Goal: Task Accomplishment & Management: Use online tool/utility

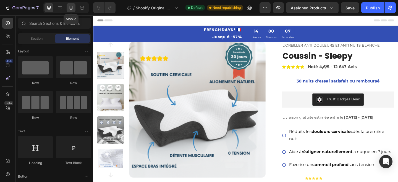
click at [73, 9] on icon at bounding box center [71, 8] width 6 height 6
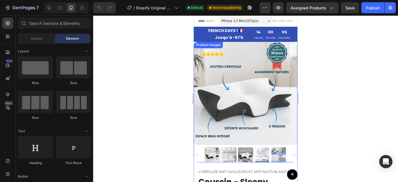
click at [228, 92] on img at bounding box center [246, 94] width 104 height 104
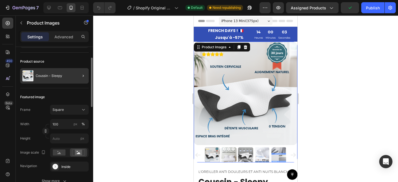
scroll to position [40, 0]
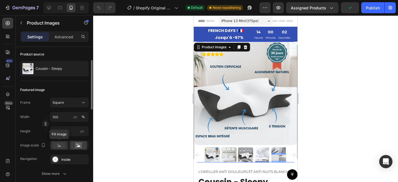
click at [60, 144] on rect at bounding box center [59, 145] width 13 height 6
click at [75, 146] on icon at bounding box center [78, 145] width 13 height 6
click at [63, 146] on rect at bounding box center [59, 145] width 13 height 6
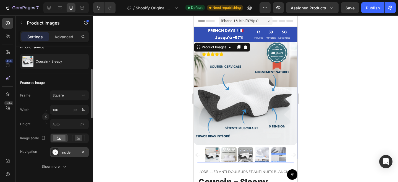
scroll to position [52, 0]
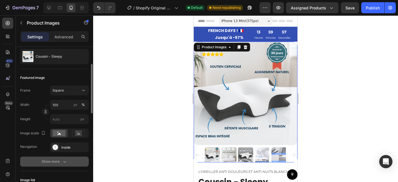
click at [61, 163] on div "Show more" at bounding box center [55, 162] width 26 height 6
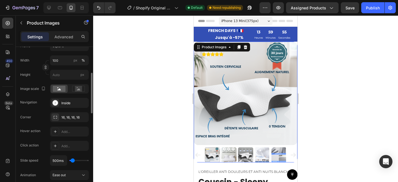
scroll to position [98, 0]
click at [55, 145] on icon at bounding box center [55, 145] width 3 height 3
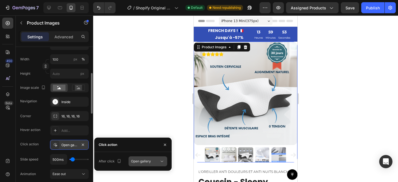
click at [138, 163] on span "Open gallery" at bounding box center [141, 161] width 20 height 5
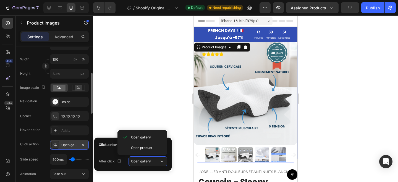
click at [41, 145] on div "Click action Open gallery" at bounding box center [54, 145] width 68 height 10
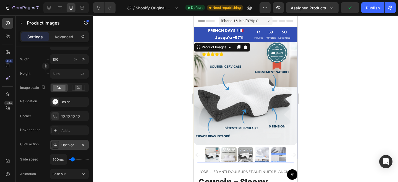
click at [51, 145] on div "Open gallery" at bounding box center [69, 145] width 39 height 10
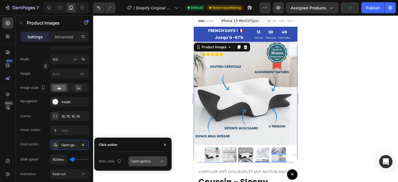
click at [129, 162] on button "Open gallery" at bounding box center [147, 162] width 39 height 10
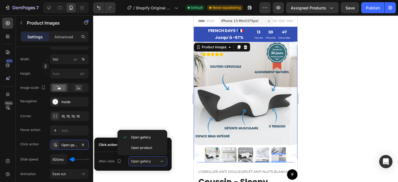
click at [119, 148] on div "Open gallery Open product" at bounding box center [142, 142] width 50 height 25
click at [110, 146] on div "Click action" at bounding box center [108, 144] width 18 height 5
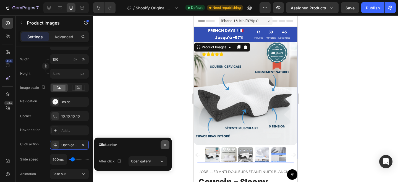
click at [164, 146] on icon "button" at bounding box center [165, 145] width 4 height 4
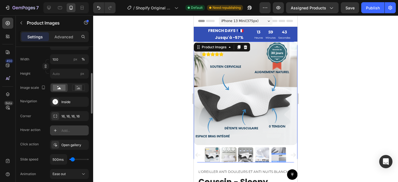
click at [65, 131] on div "Add..." at bounding box center [74, 130] width 26 height 5
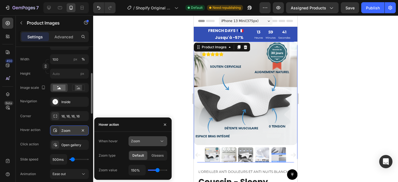
click at [150, 144] on button "Zoom" at bounding box center [147, 141] width 39 height 10
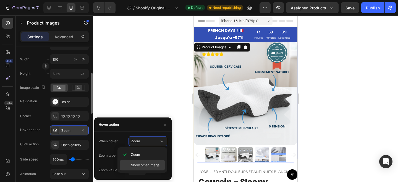
click at [150, 160] on div "Show other image" at bounding box center [142, 165] width 45 height 10
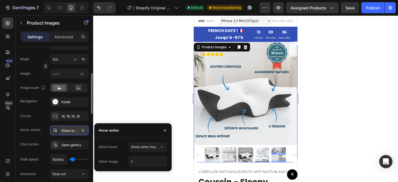
click at [38, 126] on div "Hover action" at bounding box center [30, 130] width 20 height 9
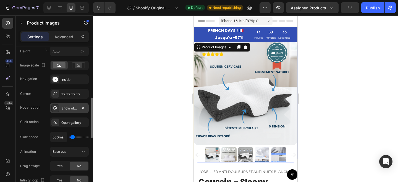
scroll to position [135, 0]
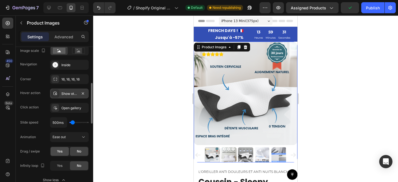
click at [61, 155] on div "Yes" at bounding box center [60, 151] width 18 height 9
click at [64, 97] on div "Show other image" at bounding box center [69, 94] width 39 height 10
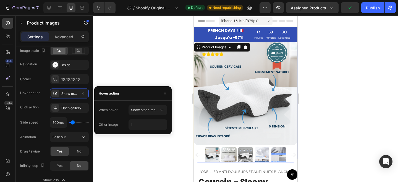
click at [41, 95] on div "Hover action Show other image" at bounding box center [54, 94] width 68 height 10
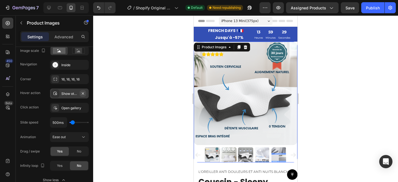
click at [83, 92] on icon "button" at bounding box center [83, 93] width 4 height 4
click at [82, 107] on icon "button" at bounding box center [83, 108] width 4 height 4
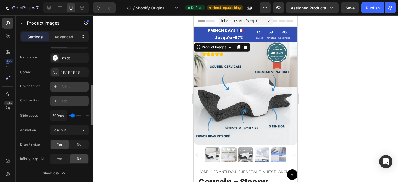
scroll to position [151, 0]
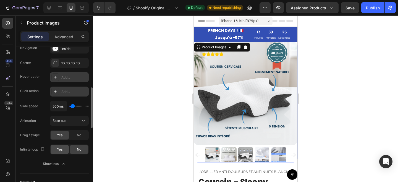
click at [64, 150] on div "Yes" at bounding box center [60, 149] width 18 height 9
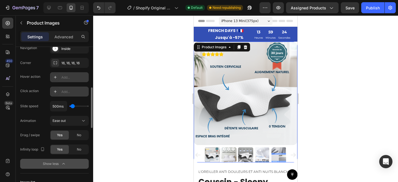
click at [60, 164] on div "Show less" at bounding box center [54, 164] width 23 height 6
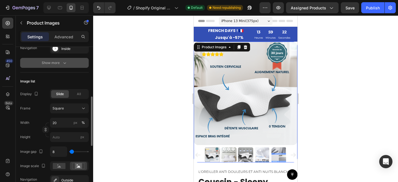
click at [57, 64] on div "Show more" at bounding box center [55, 63] width 26 height 6
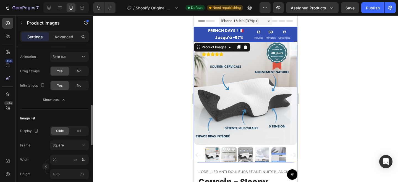
scroll to position [217, 0]
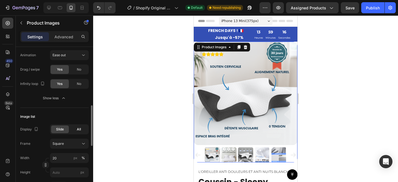
click at [79, 131] on span "All" at bounding box center [79, 129] width 4 height 5
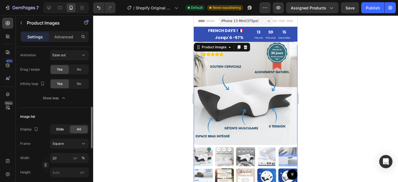
click at [61, 129] on span "Slide" at bounding box center [60, 129] width 8 height 5
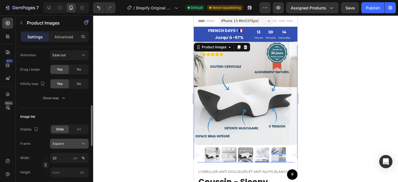
click at [82, 147] on button "Square" at bounding box center [69, 144] width 39 height 10
click at [37, 137] on div "Display Slide All Frame Square Width 20 px % Height px Image gap 8 Image scale …" at bounding box center [54, 173] width 68 height 96
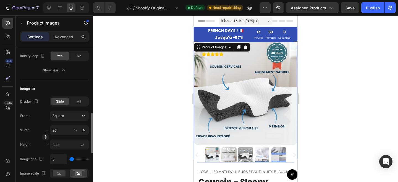
scroll to position [257, 0]
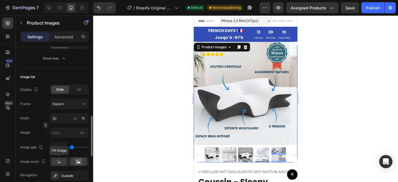
click at [62, 163] on rect at bounding box center [59, 162] width 13 height 6
click at [76, 163] on rect at bounding box center [78, 162] width 7 height 6
click at [60, 161] on rect at bounding box center [59, 162] width 13 height 6
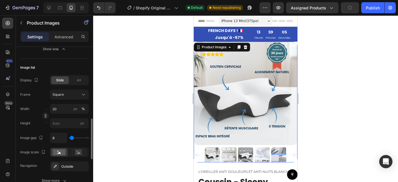
scroll to position [292, 0]
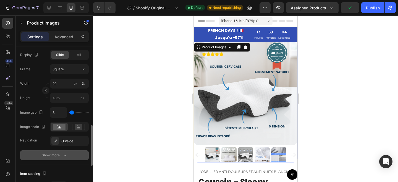
click at [52, 155] on div "Show more" at bounding box center [55, 156] width 26 height 6
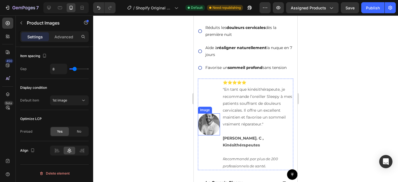
scroll to position [249, 0]
click at [243, 122] on p ""En tant que kinésithérapeute, je recommande l’oreiller Sleepy à mes patients s…" at bounding box center [258, 107] width 70 height 42
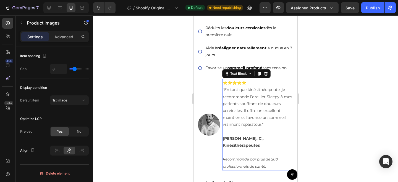
scroll to position [0, 0]
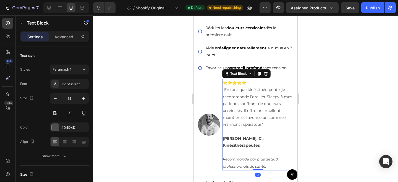
click at [233, 86] on p "⭐️⭐️⭐️⭐️⭐️" at bounding box center [258, 83] width 70 height 7
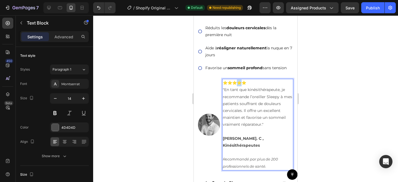
click at [233, 86] on p "⭐️⭐️⭐️⭐️⭐️" at bounding box center [258, 83] width 70 height 7
click at [210, 94] on div "Image" at bounding box center [209, 125] width 22 height 92
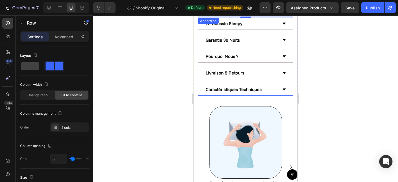
scroll to position [468, 0]
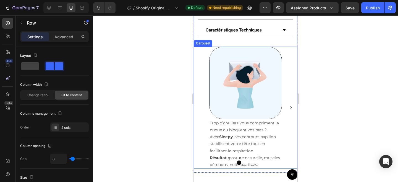
click at [290, 111] on icon "Carousel Next Arrow" at bounding box center [290, 107] width 7 height 7
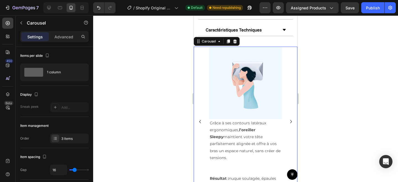
click at [290, 119] on icon "Carousel Next Arrow" at bounding box center [290, 121] width 7 height 7
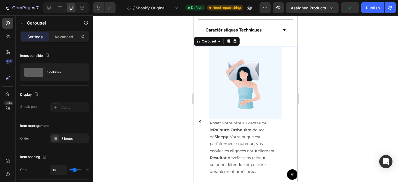
click at [197, 118] on icon "Carousel Back Arrow" at bounding box center [200, 121] width 7 height 7
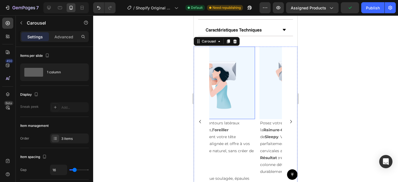
click at [238, 108] on img at bounding box center [218, 83] width 73 height 73
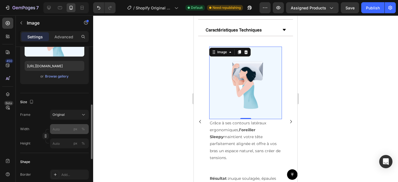
scroll to position [105, 0]
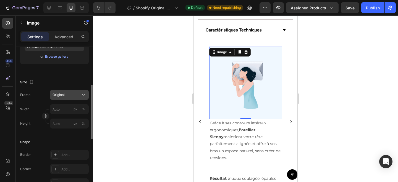
click at [72, 96] on div "Original" at bounding box center [65, 94] width 27 height 5
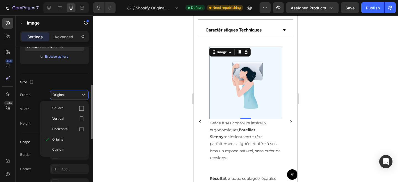
click at [59, 79] on div "Size" at bounding box center [54, 82] width 68 height 9
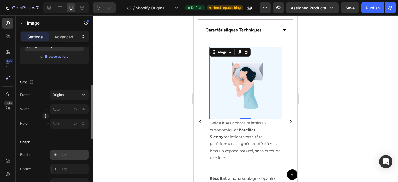
click at [57, 154] on icon at bounding box center [55, 155] width 4 height 4
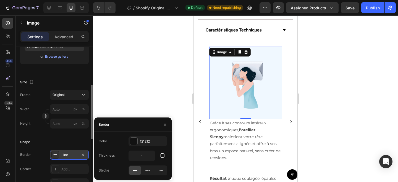
click at [87, 153] on div "Line" at bounding box center [69, 155] width 39 height 10
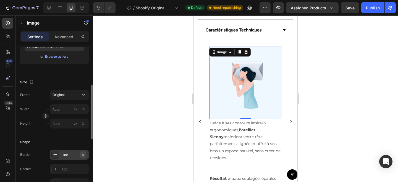
click at [81, 155] on icon "button" at bounding box center [83, 155] width 4 height 4
click at [81, 165] on div "Add..." at bounding box center [69, 169] width 39 height 10
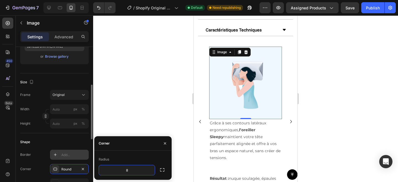
click at [60, 131] on div "Size Frame Original Width px % Height px %" at bounding box center [54, 103] width 68 height 60
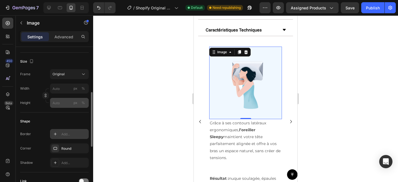
scroll to position [133, 0]
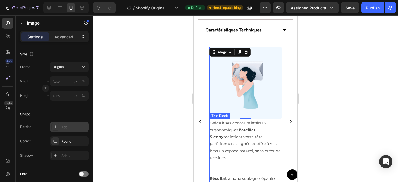
click at [233, 130] on p "Grâce à ses contours latéraux ergonomiques, l’oreiller Sleepy maintient votre t…" at bounding box center [246, 141] width 72 height 42
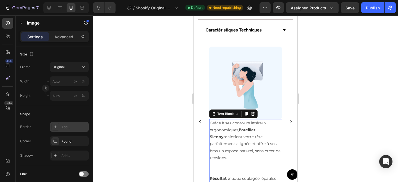
scroll to position [0, 0]
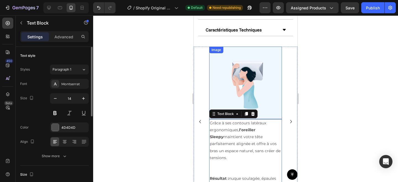
click at [228, 109] on img at bounding box center [245, 83] width 73 height 73
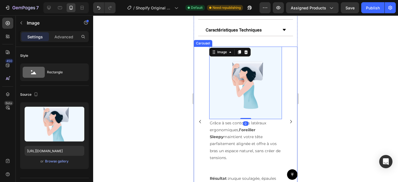
click at [207, 118] on div "Image Trop d’oreillers vous compriment la nuque ou bloquent vos bras ? Avec Sle…" at bounding box center [246, 122] width 104 height 150
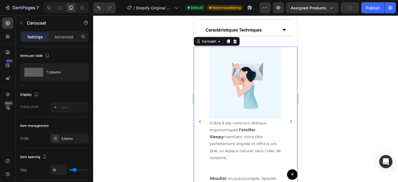
click at [200, 118] on icon "Carousel Back Arrow" at bounding box center [200, 121] width 7 height 7
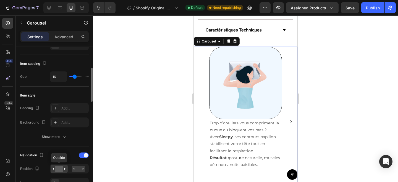
scroll to position [114, 0]
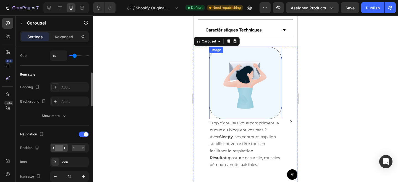
click at [229, 91] on img at bounding box center [245, 83] width 73 height 73
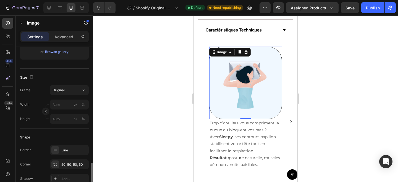
scroll to position [166, 0]
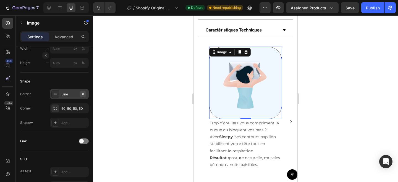
click at [83, 93] on icon "button" at bounding box center [83, 94] width 2 height 2
click at [288, 118] on icon "Carousel Next Arrow" at bounding box center [290, 121] width 7 height 7
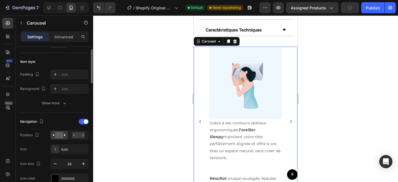
scroll to position [106, 0]
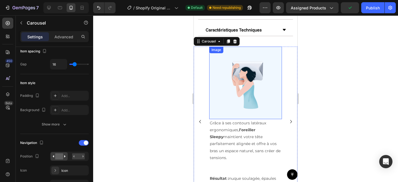
click at [218, 100] on img at bounding box center [245, 83] width 73 height 73
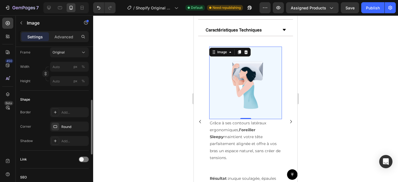
scroll to position [147, 0]
click at [65, 128] on div "Round" at bounding box center [69, 127] width 16 height 5
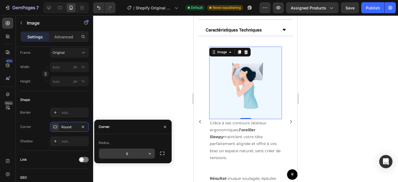
click at [128, 149] on input "8" at bounding box center [127, 154] width 56 height 10
click at [152, 157] on button "button" at bounding box center [150, 154] width 10 height 10
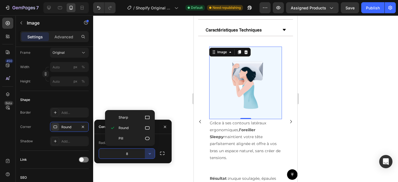
click at [132, 153] on input "8" at bounding box center [127, 154] width 56 height 10
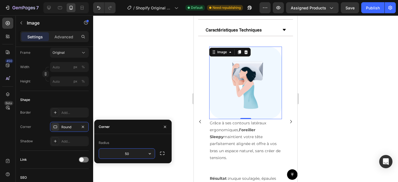
type input "50"
click at [76, 96] on div "Shape" at bounding box center [54, 100] width 68 height 9
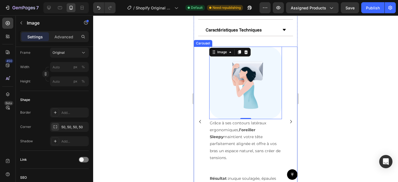
click at [291, 118] on icon "Carousel Next Arrow" at bounding box center [290, 121] width 7 height 7
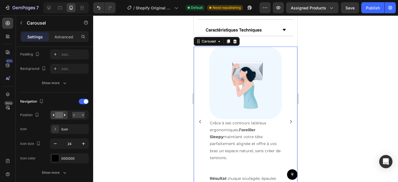
scroll to position [0, 0]
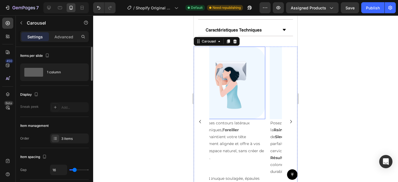
click at [269, 81] on img at bounding box center [305, 83] width 73 height 73
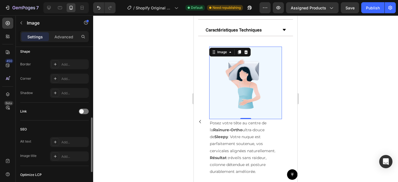
scroll to position [195, 0]
click at [70, 76] on div "Add..." at bounding box center [69, 79] width 39 height 10
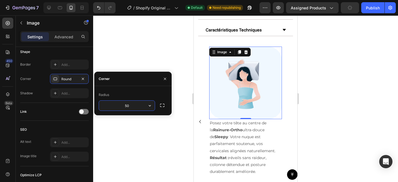
type input "50"
click at [205, 84] on div "Image Trop d’oreillers vous compriment la nuque ou bloquent vos bras ? Avec Sle…" at bounding box center [246, 122] width 104 height 150
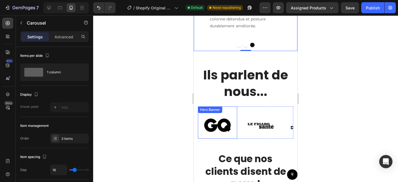
scroll to position [642, 0]
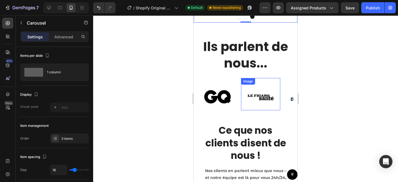
click at [255, 84] on img at bounding box center [260, 97] width 27 height 27
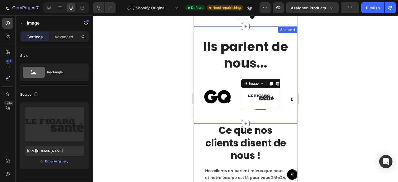
click at [195, 82] on div "Ils parlent de nous... Heading Image Hero Banner Image 0 Hero Banner Image Hero…" at bounding box center [246, 75] width 104 height 97
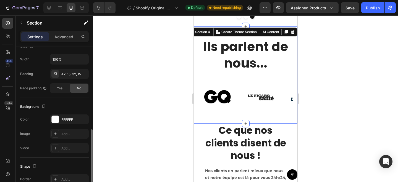
scroll to position [171, 0]
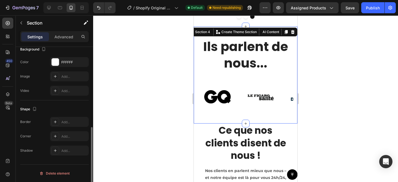
click at [209, 114] on div "Ils parlent de nous... Heading Image Hero Banner Image Hero Banner Image Hero B…" at bounding box center [246, 75] width 104 height 97
click at [241, 102] on div at bounding box center [260, 97] width 39 height 27
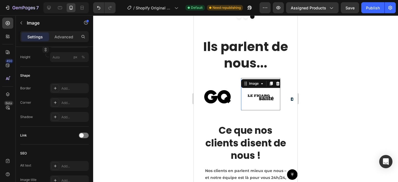
scroll to position [0, 0]
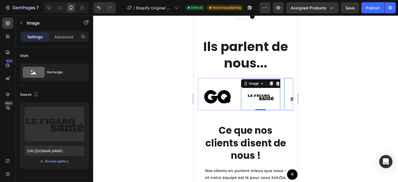
click at [292, 97] on div "Background Image" at bounding box center [303, 94] width 39 height 32
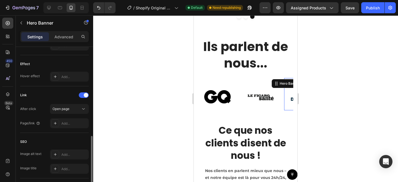
scroll to position [266, 0]
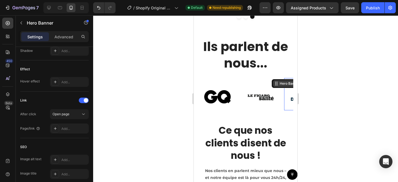
click at [280, 81] on div "Hero Banner" at bounding box center [289, 83] width 22 height 5
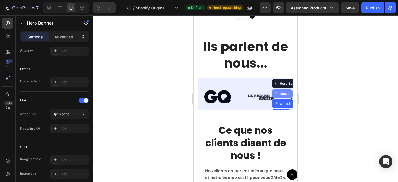
click at [284, 92] on div "Carousel" at bounding box center [282, 93] width 16 height 3
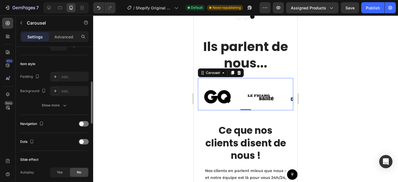
scroll to position [125, 0]
click at [85, 122] on div at bounding box center [84, 124] width 10 height 6
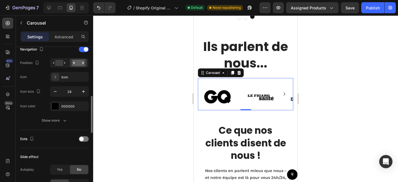
scroll to position [203, 0]
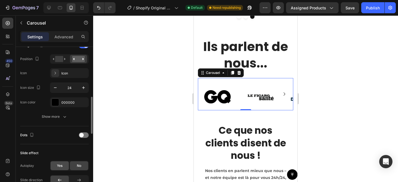
click at [58, 165] on span "Yes" at bounding box center [60, 165] width 6 height 5
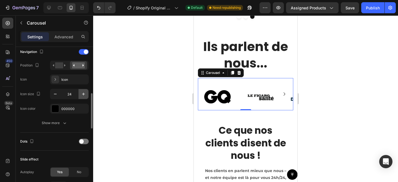
scroll to position [193, 0]
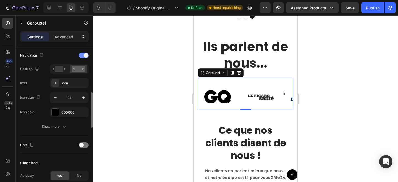
click at [82, 58] on div at bounding box center [84, 56] width 10 height 6
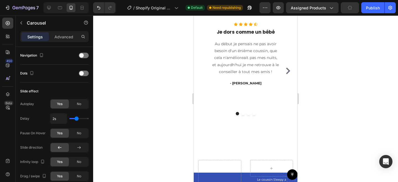
scroll to position [955, 0]
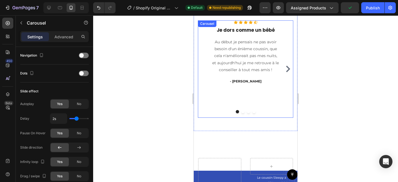
click at [205, 78] on div "Icon Icon Icon Icon Icon Icon List Hoz Je dors comme un bébé Heading Au début j…" at bounding box center [245, 68] width 95 height 97
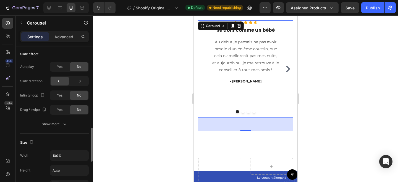
scroll to position [395, 0]
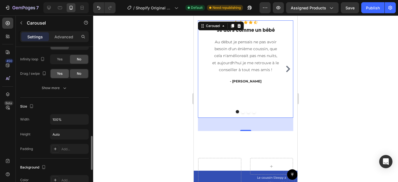
click at [60, 69] on div "Yes" at bounding box center [60, 73] width 18 height 9
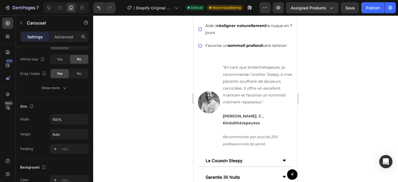
scroll to position [269, 0]
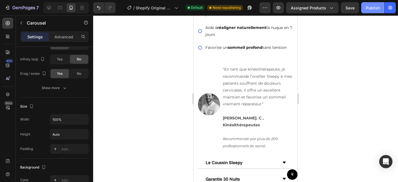
click at [367, 10] on div "Publish" at bounding box center [373, 8] width 14 height 6
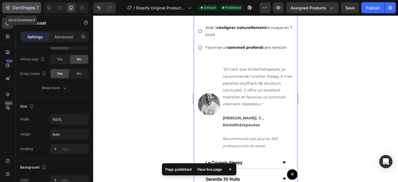
click at [14, 9] on icon "button" at bounding box center [23, 8] width 23 height 5
